Goal: Information Seeking & Learning: Learn about a topic

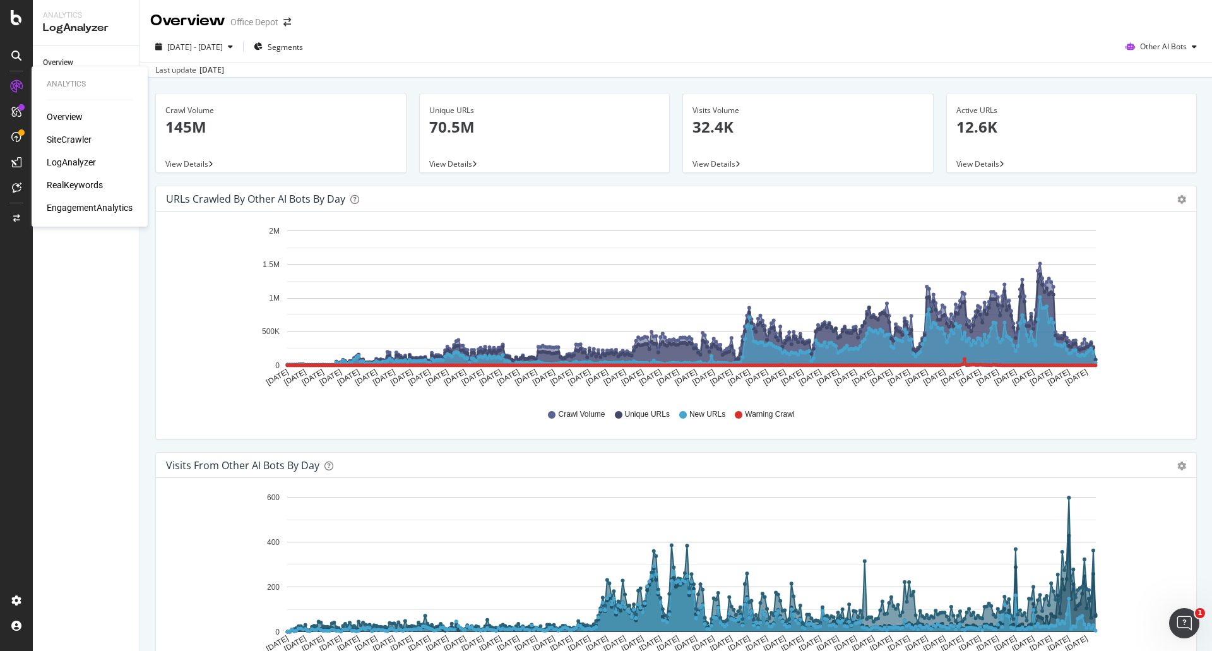
click at [69, 139] on div "SiteCrawler" at bounding box center [69, 139] width 45 height 13
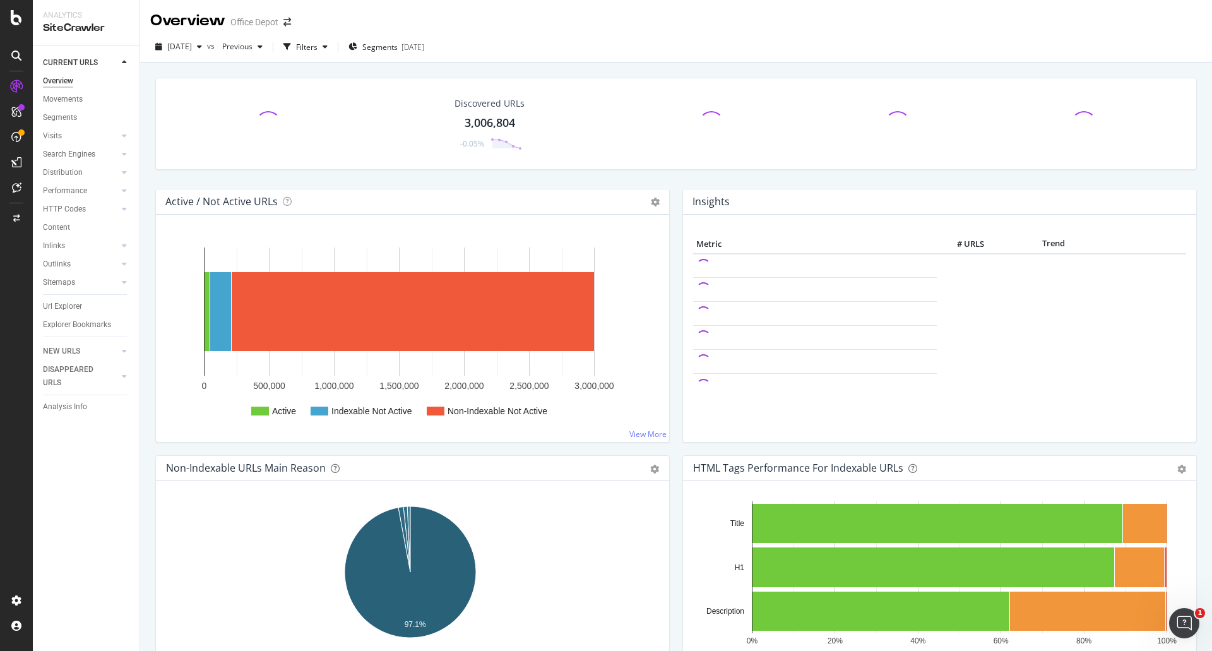
drag, startPoint x: 76, startPoint y: 308, endPoint x: 528, endPoint y: 217, distance: 461.0
click at [76, 308] on div "Url Explorer" at bounding box center [62, 306] width 39 height 13
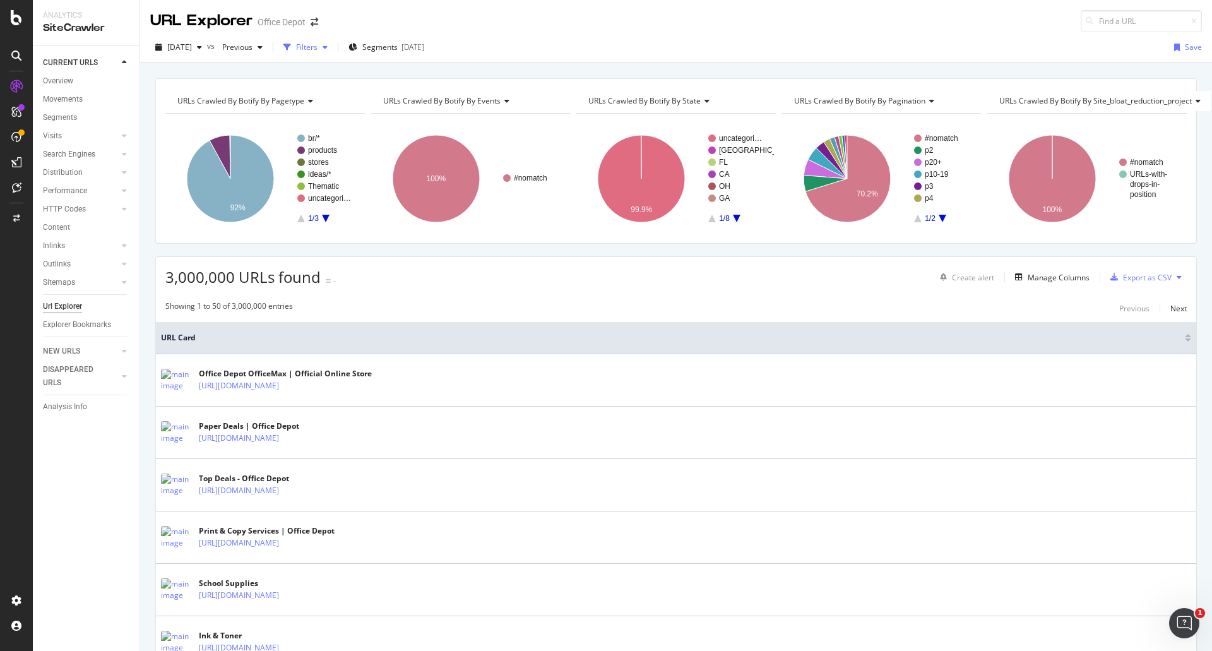
click at [317, 48] on div "Filters" at bounding box center [306, 47] width 21 height 11
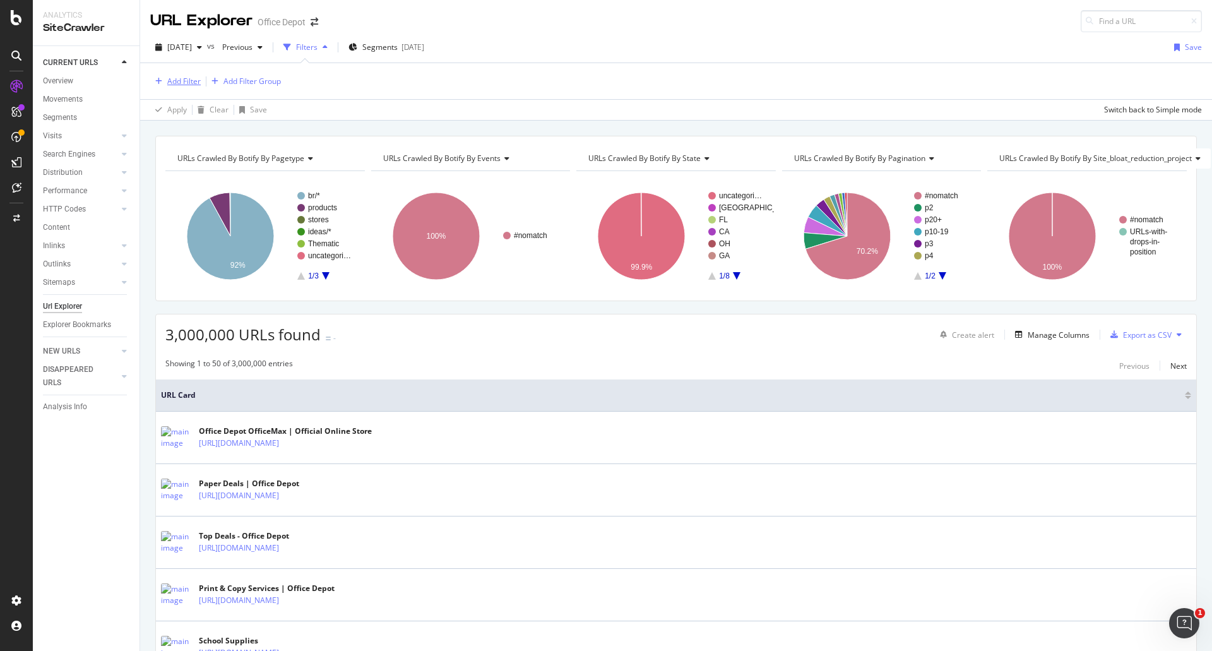
click at [201, 80] on div "Add Filter" at bounding box center [183, 81] width 33 height 11
